Goal: Check status: Check status

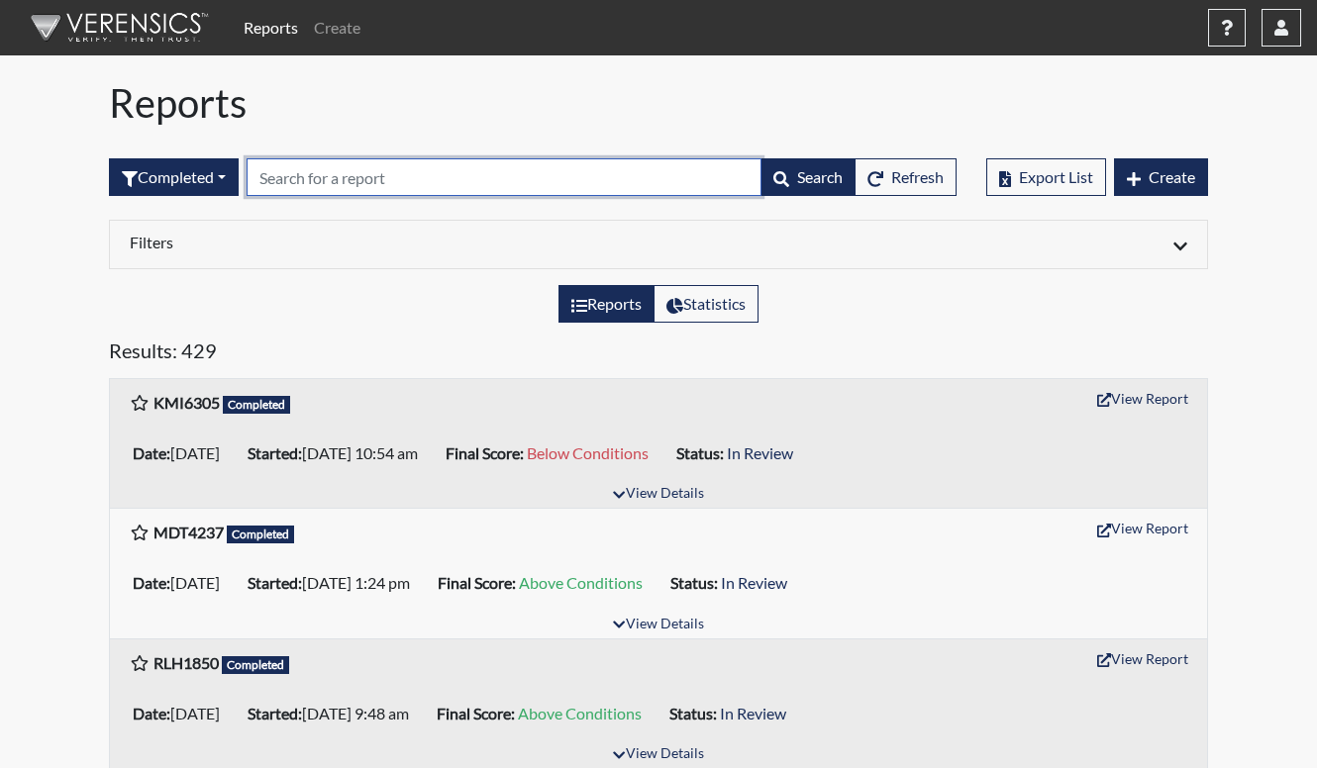
click at [406, 175] on input "text" at bounding box center [504, 177] width 515 height 38
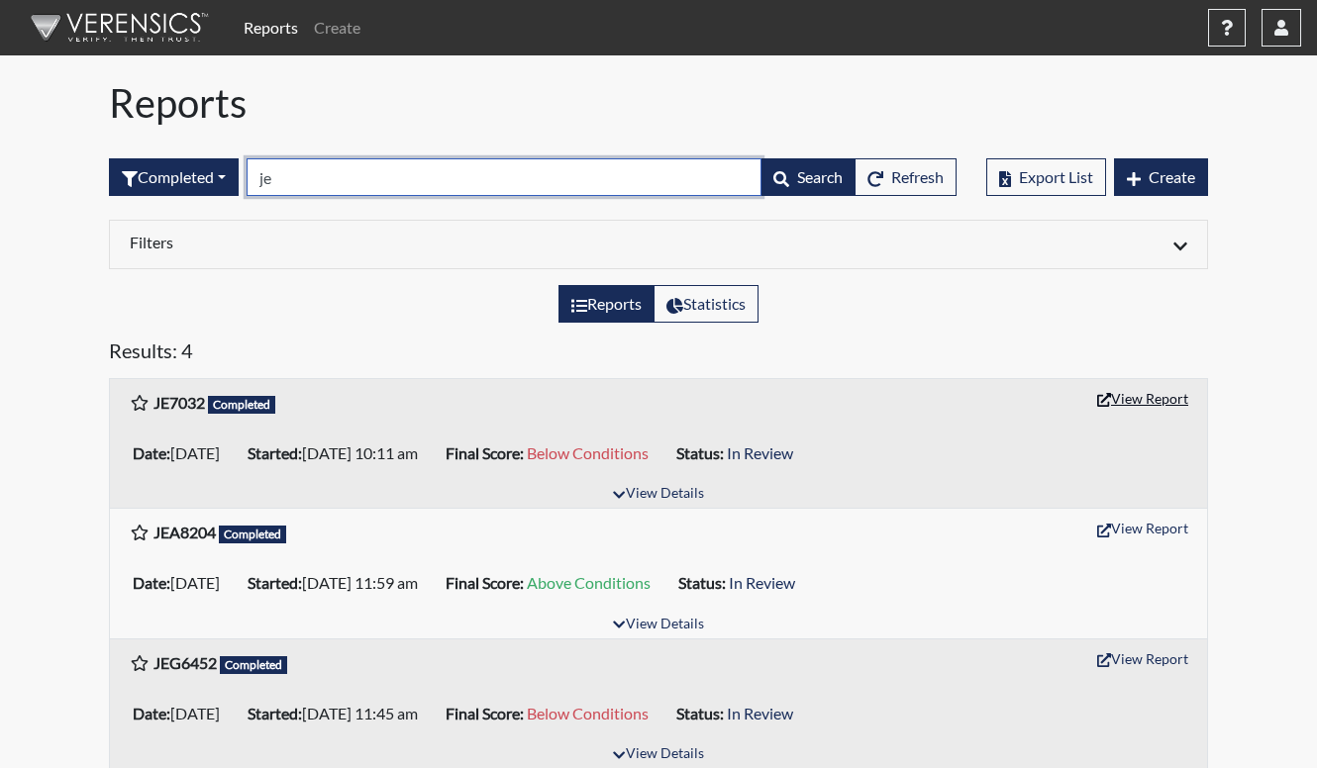
type input "je"
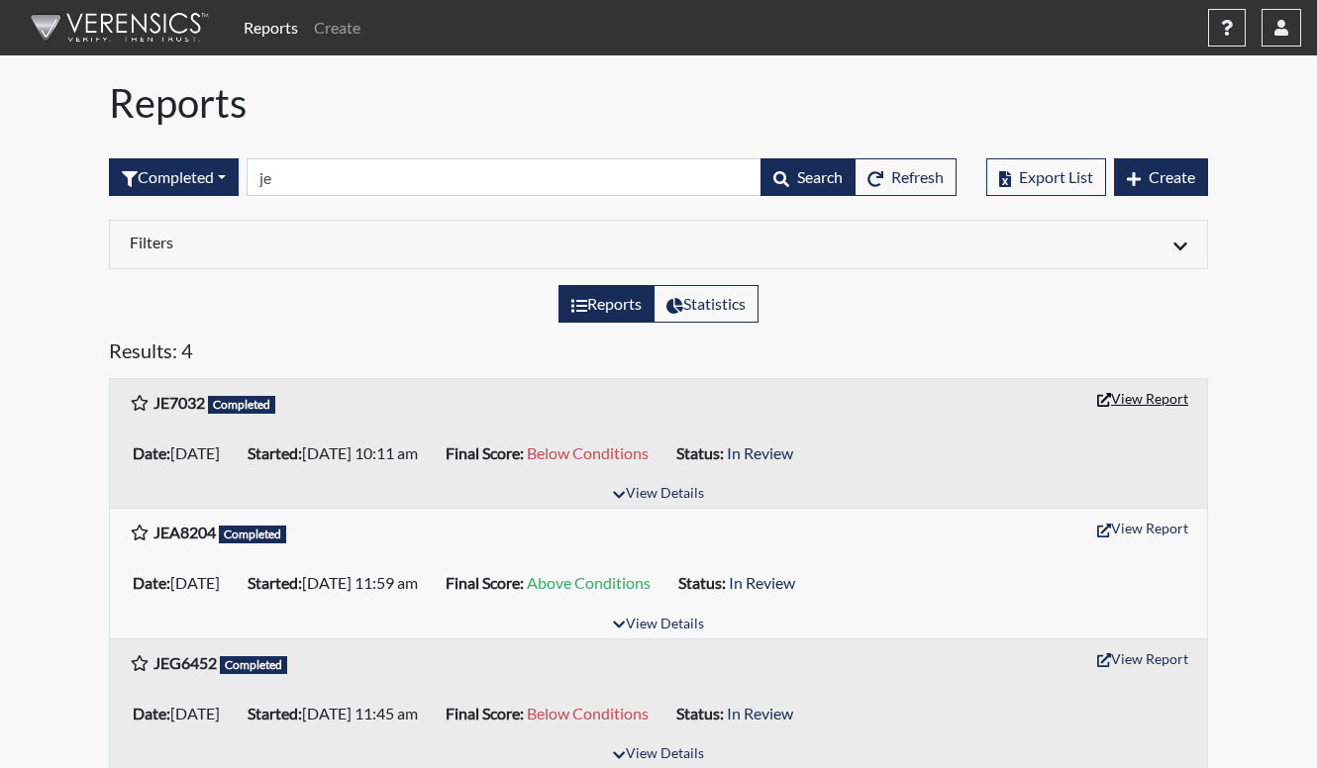
click at [1185, 400] on button "View Report" at bounding box center [1142, 398] width 109 height 31
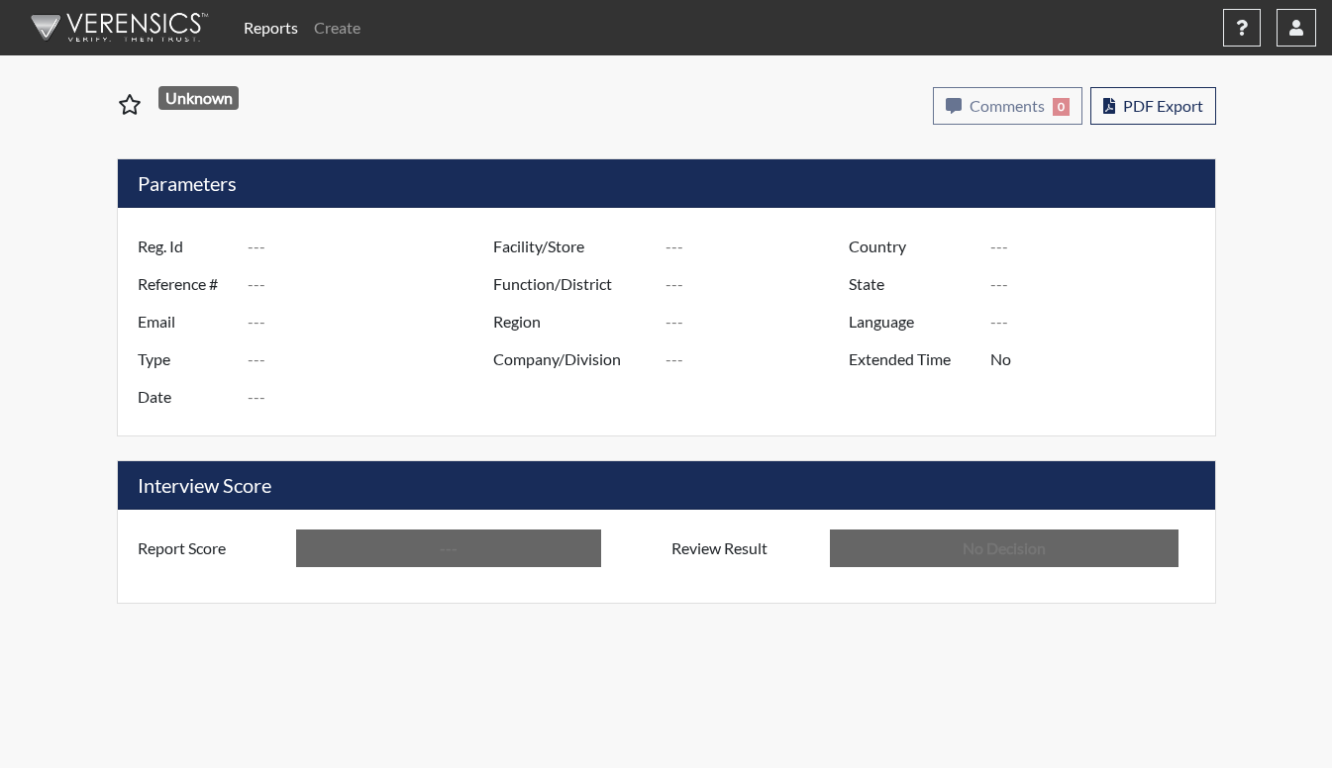
type input "JE7032"
type input "48910"
type input "---"
type input "Corrections Pre-Employment"
type input "[DATE]"
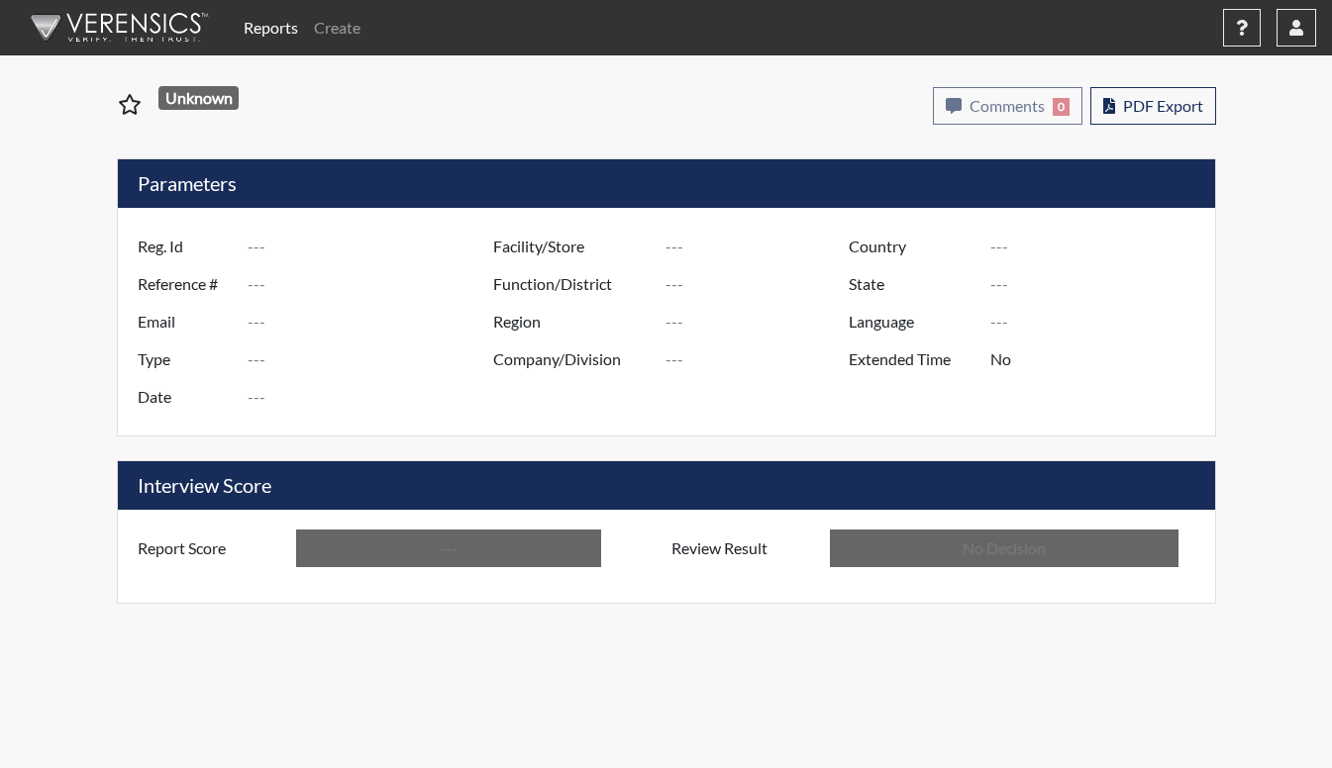
type input "[PERSON_NAME]"
type input "[GEOGRAPHIC_DATA]"
type input "[US_STATE]"
type input "English"
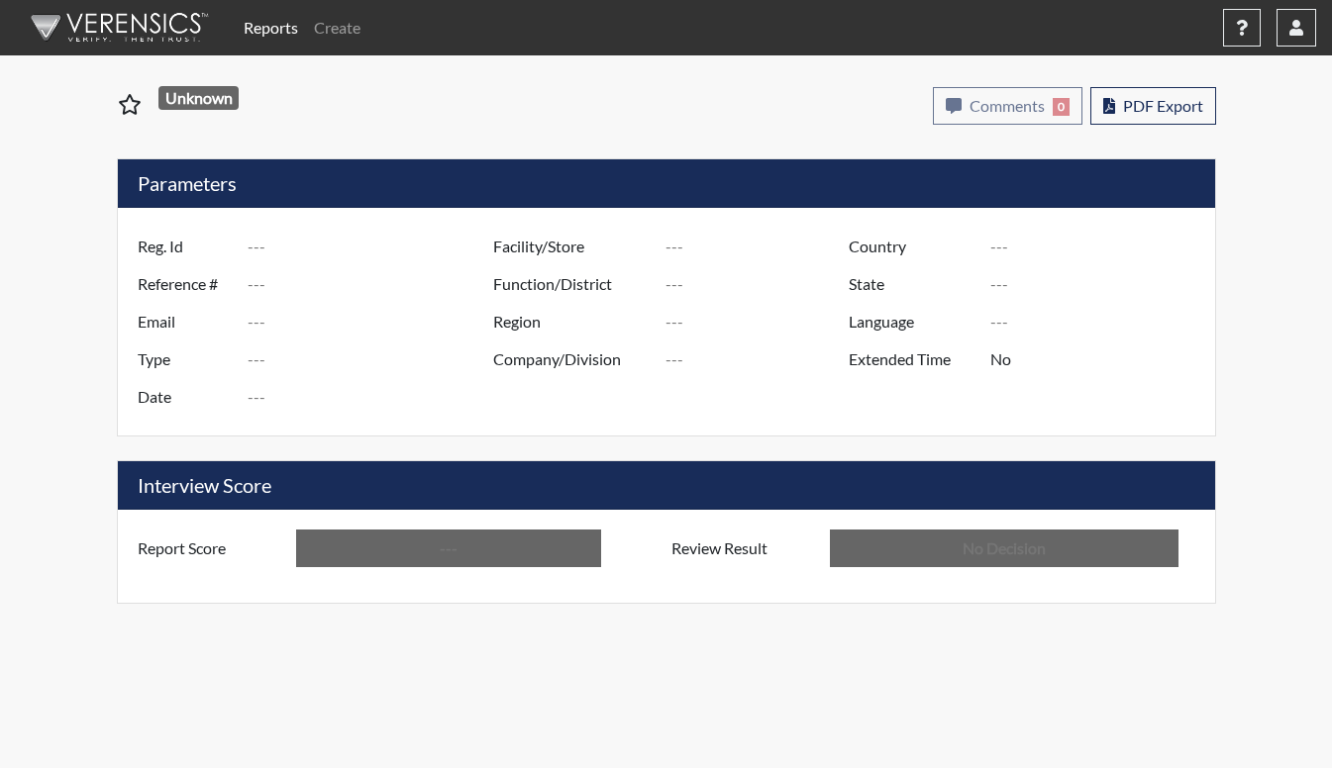
type input "Below Conditions"
type input "In Review"
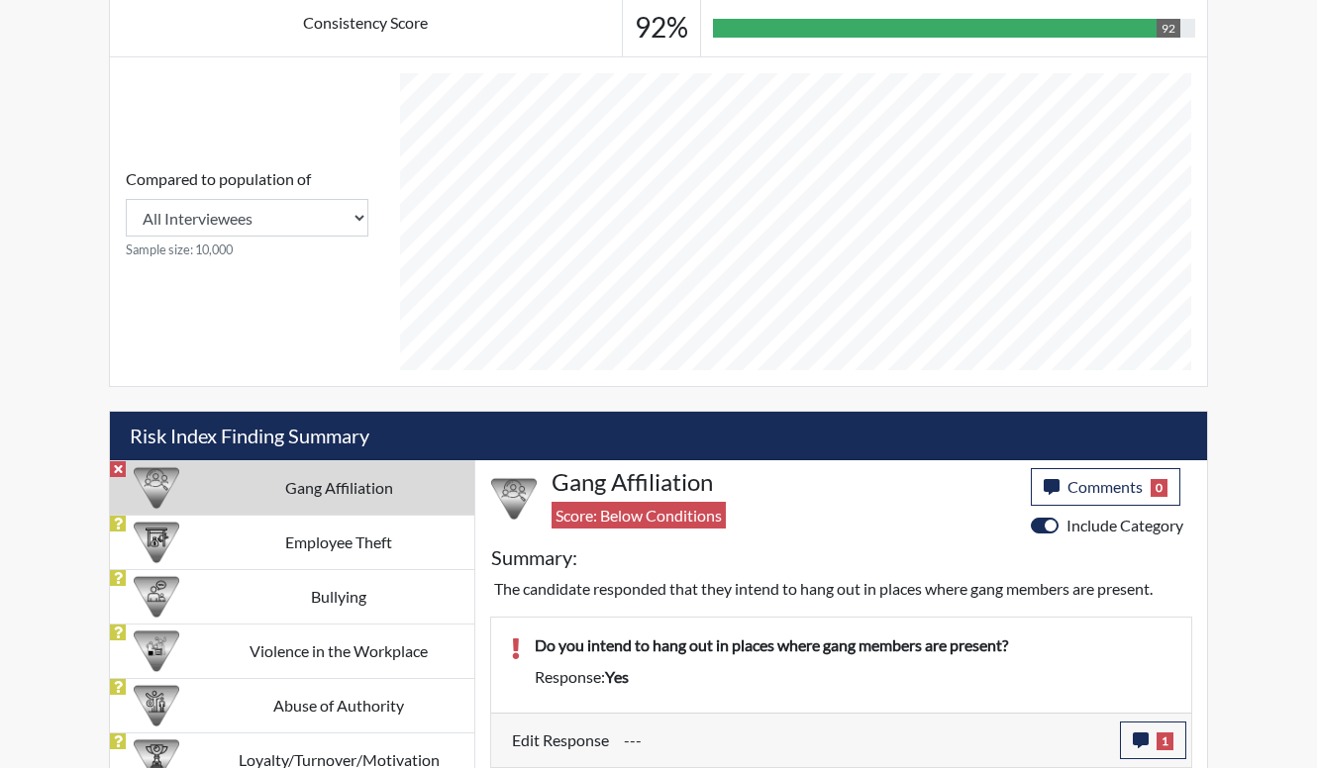
scroll to position [808, 0]
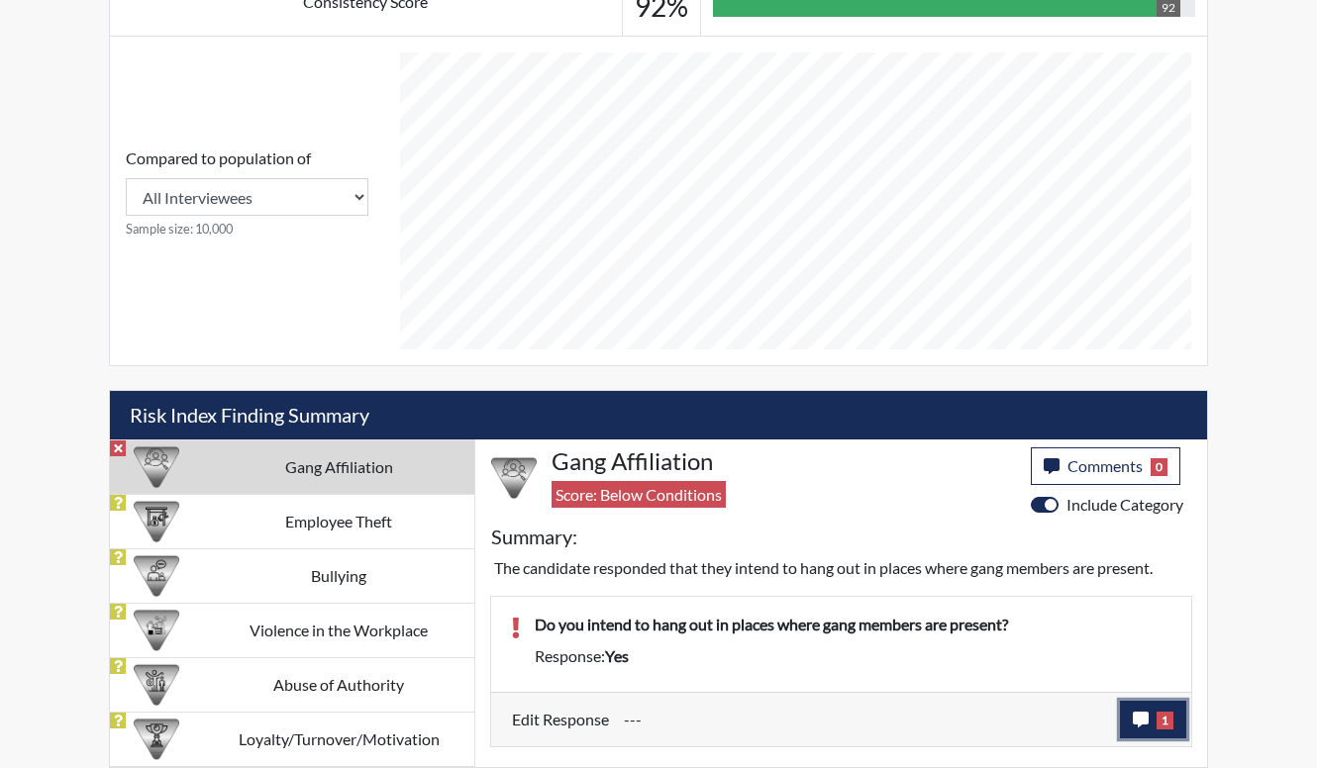
click at [1175, 723] on button "1" at bounding box center [1153, 720] width 66 height 38
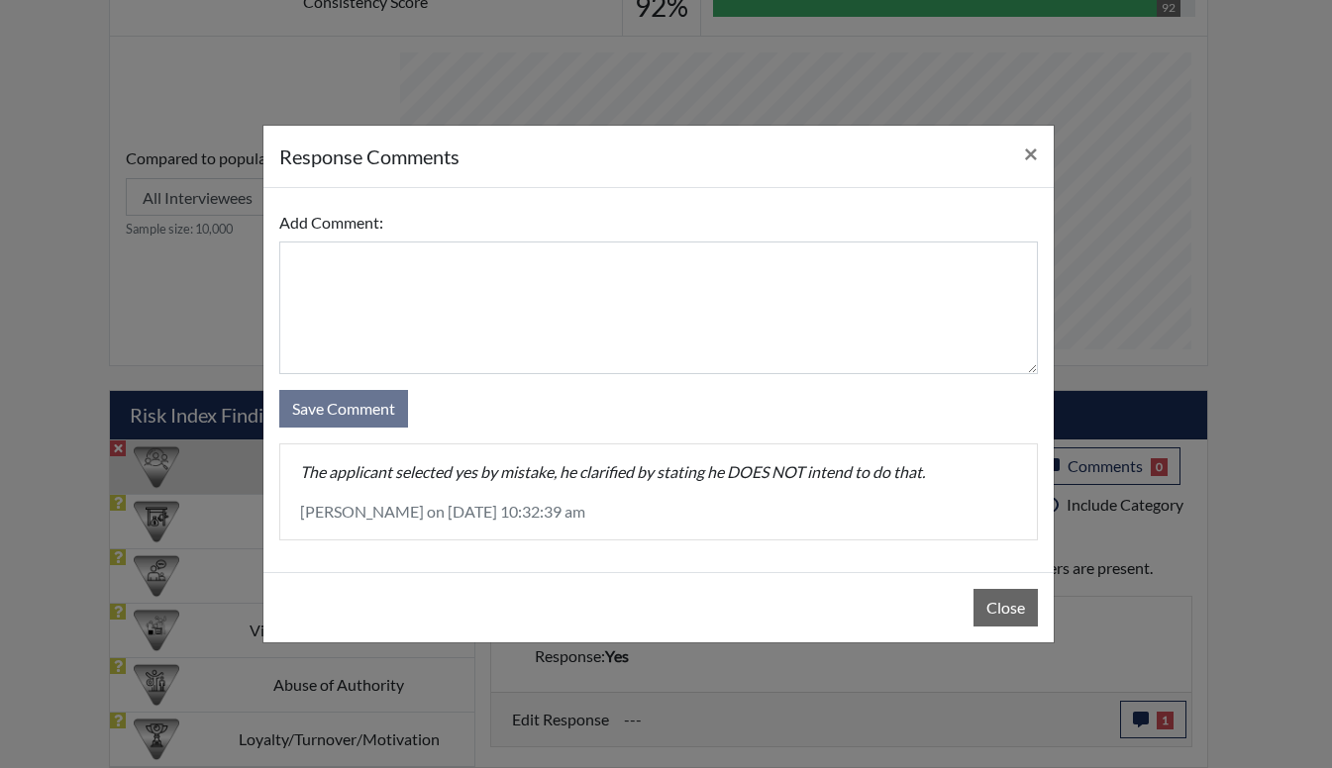
drag, startPoint x: 445, startPoint y: 479, endPoint x: 659, endPoint y: 489, distance: 215.1
click at [659, 489] on div "The applicant selected yes by mistake, he clarified by stating he DOES NOT inte…" at bounding box center [658, 492] width 756 height 95
click at [1005, 597] on button "Close" at bounding box center [1005, 608] width 64 height 38
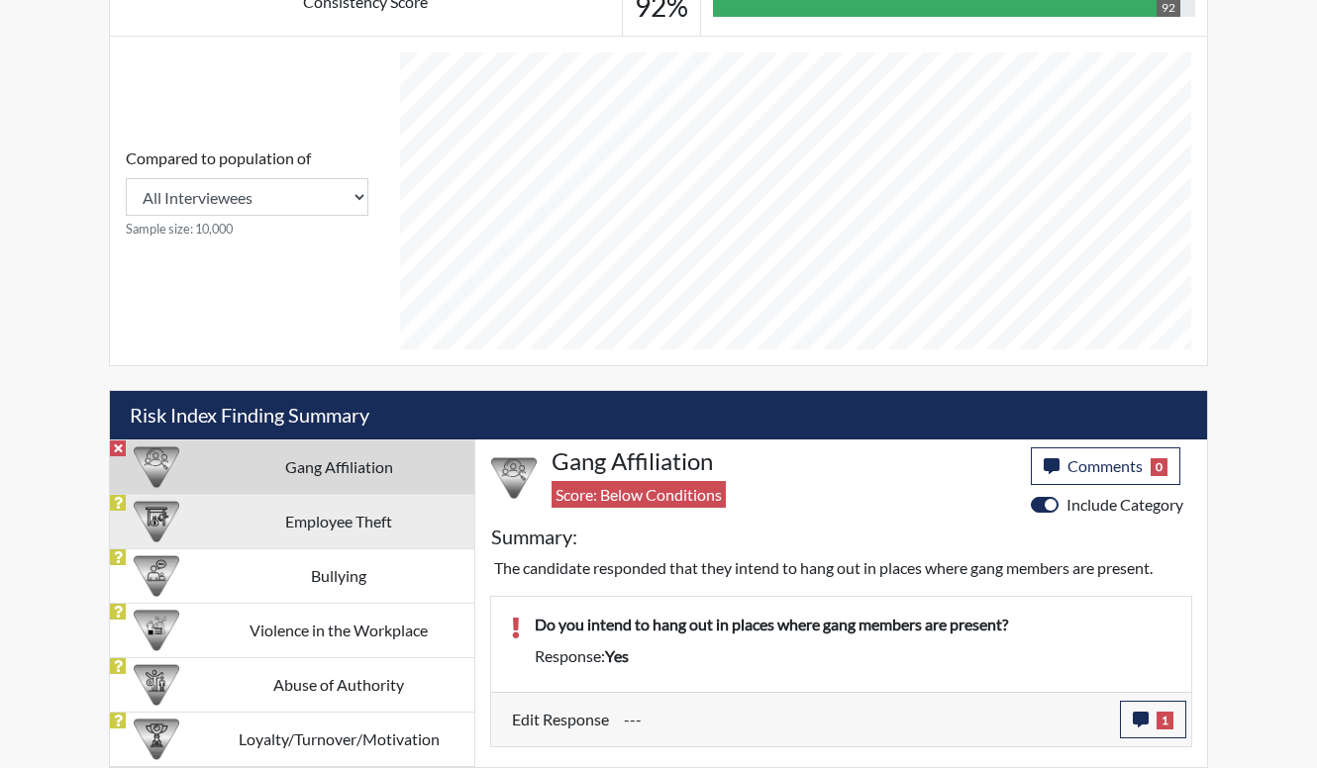
click at [345, 514] on td "Employee Theft" at bounding box center [338, 521] width 271 height 54
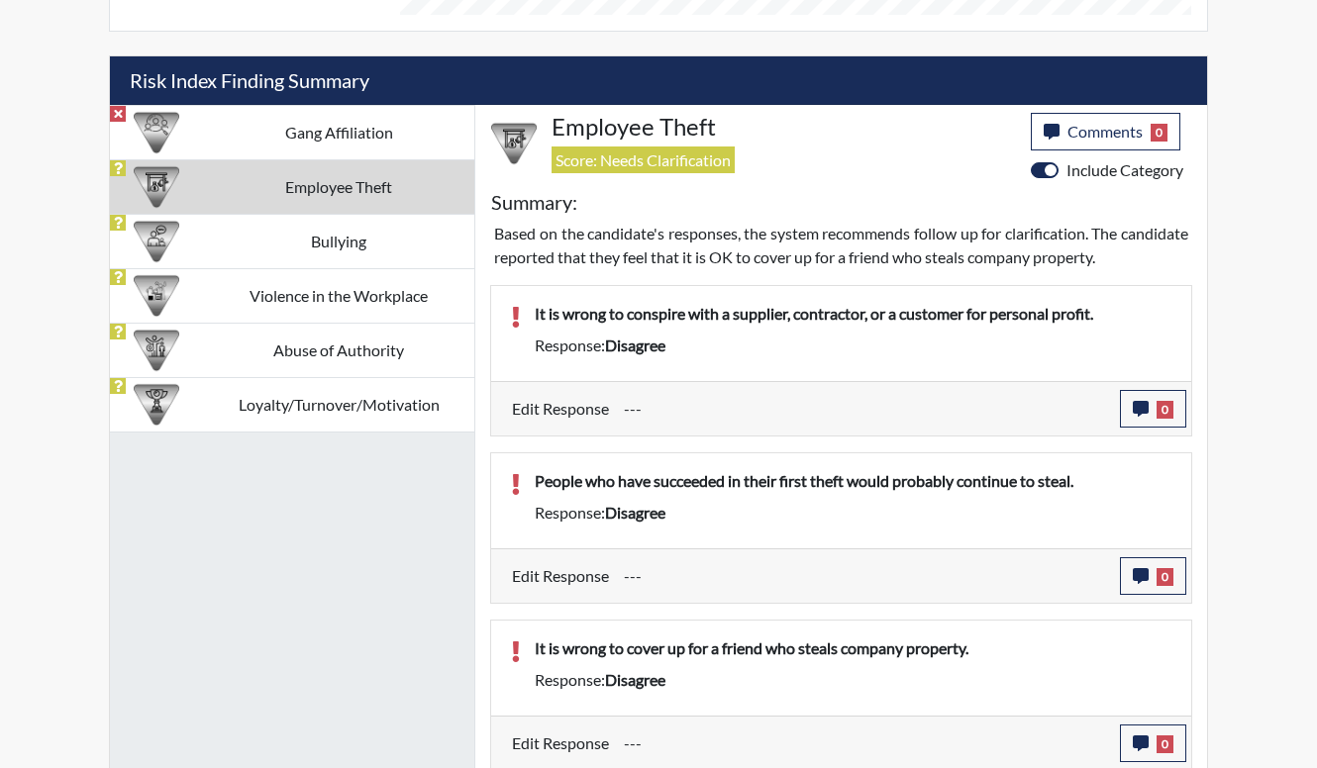
scroll to position [1303, 0]
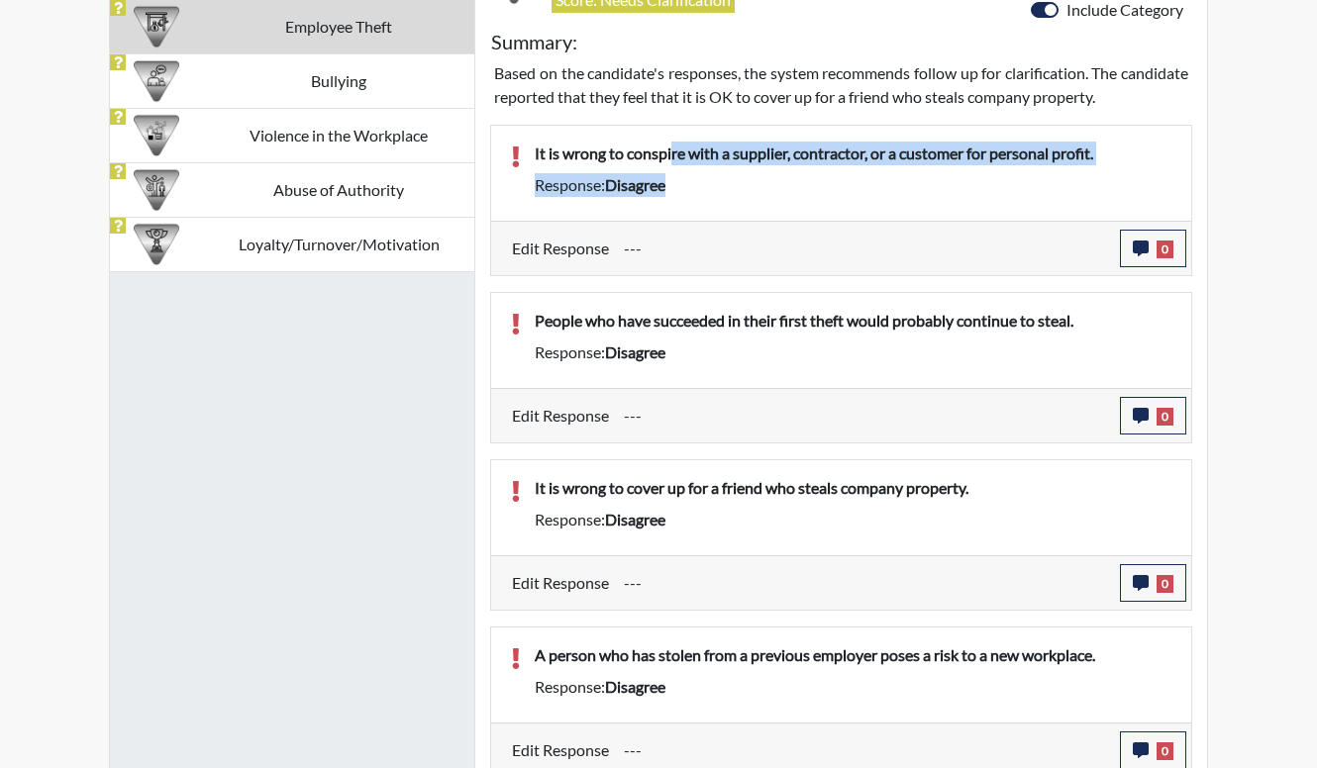
drag, startPoint x: 672, startPoint y: 155, endPoint x: 700, endPoint y: 181, distance: 37.8
click at [700, 181] on div "It is wrong to conspire with a supplier, contractor, or a customer for personal…" at bounding box center [853, 173] width 666 height 63
drag, startPoint x: 700, startPoint y: 181, endPoint x: 706, endPoint y: 198, distance: 17.8
click at [706, 198] on div "It is wrong to conspire with a supplier, contractor, or a customer for personal…" at bounding box center [853, 173] width 666 height 63
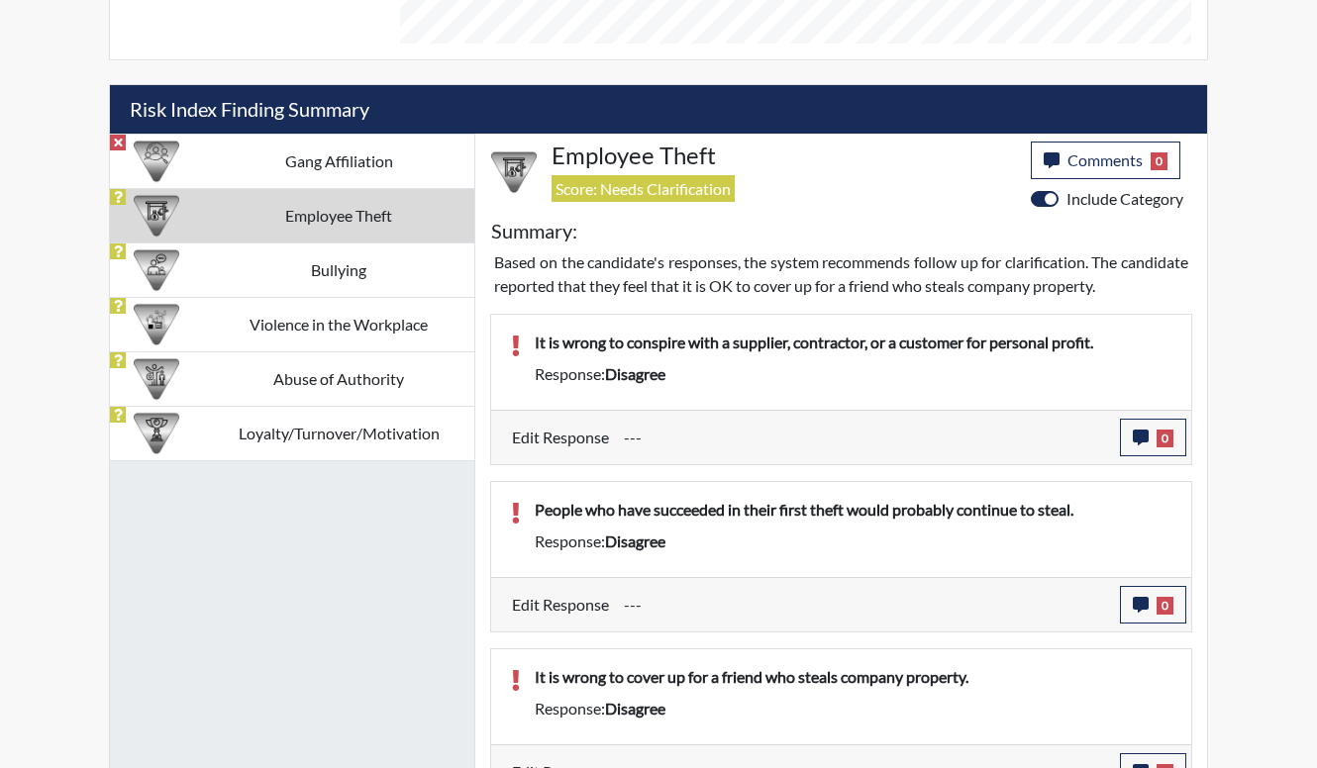
scroll to position [1105, 0]
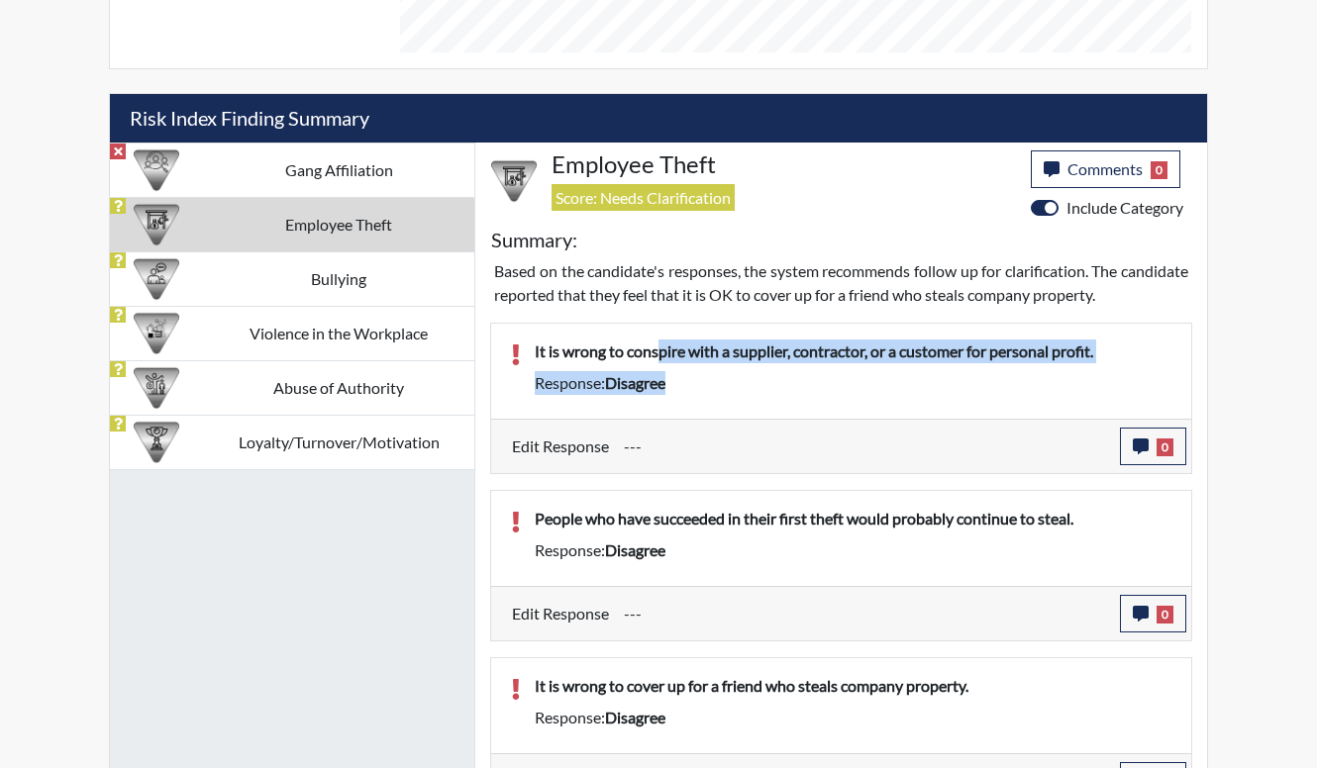
drag, startPoint x: 657, startPoint y: 349, endPoint x: 808, endPoint y: 385, distance: 154.9
click at [808, 385] on div "It is wrong to conspire with a supplier, contractor, or a customer for personal…" at bounding box center [853, 371] width 666 height 63
drag, startPoint x: 808, startPoint y: 385, endPoint x: 801, endPoint y: 402, distance: 18.2
click at [797, 403] on div "It is wrong to conspire with a supplier, contractor, or a customer for personal…" at bounding box center [841, 371] width 700 height 95
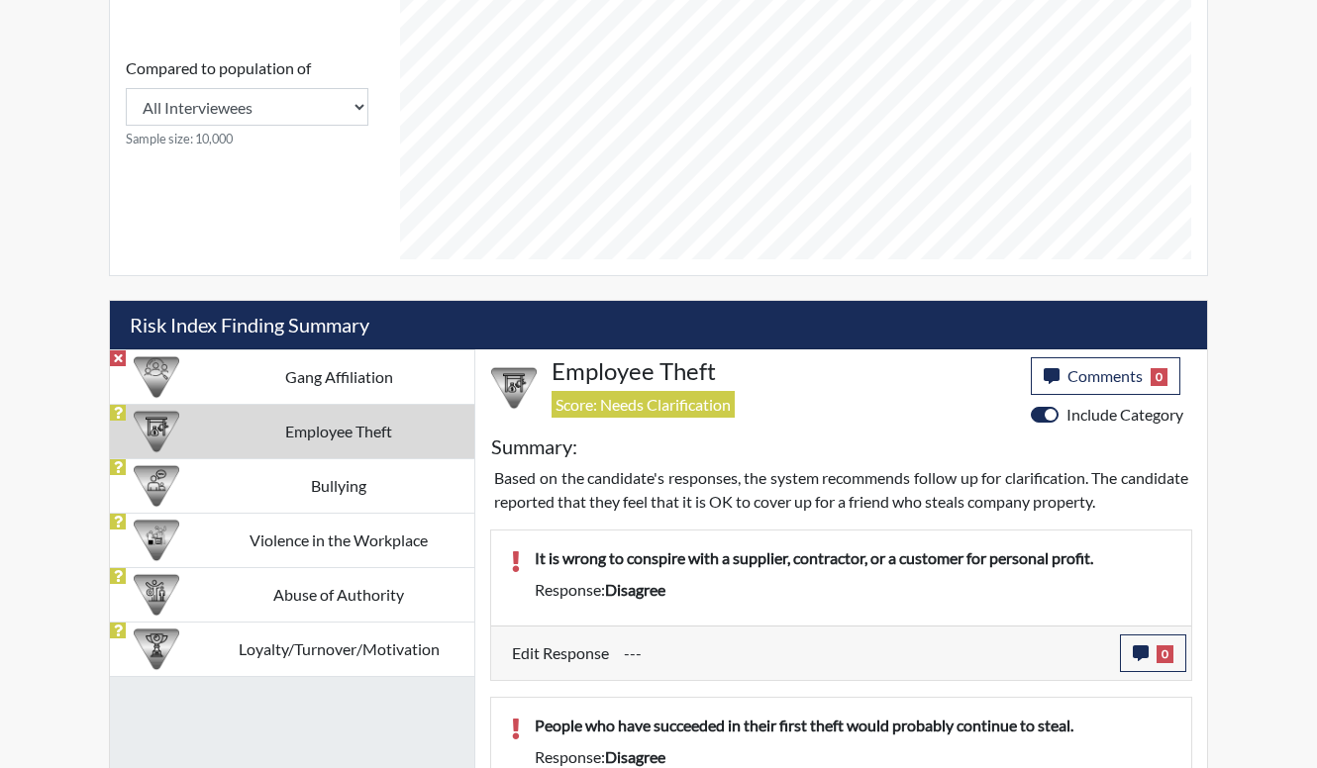
scroll to position [709, 0]
